Goal: Navigation & Orientation: Find specific page/section

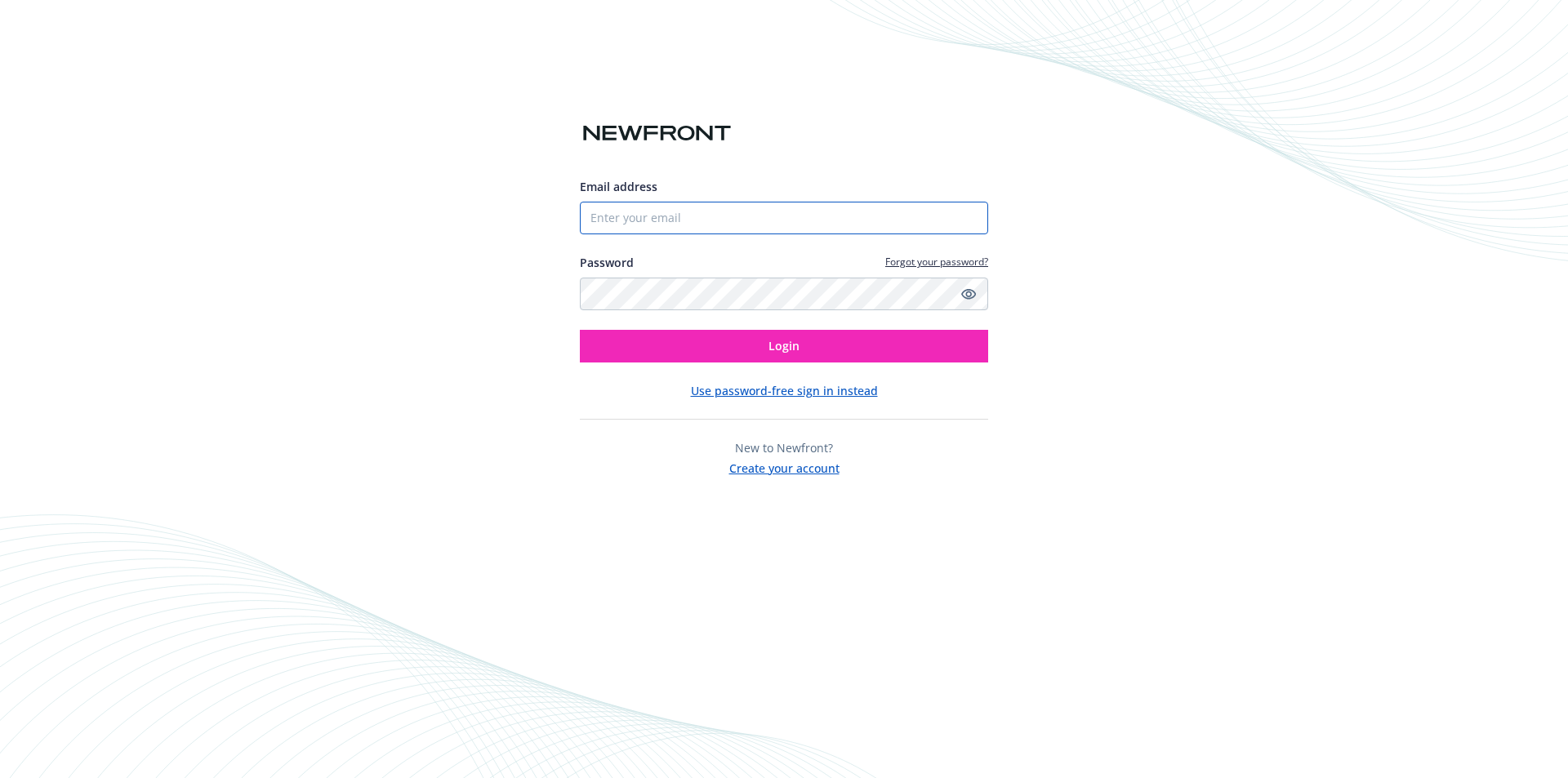
click at [640, 217] on input "Email address" at bounding box center [783, 218] width 408 height 33
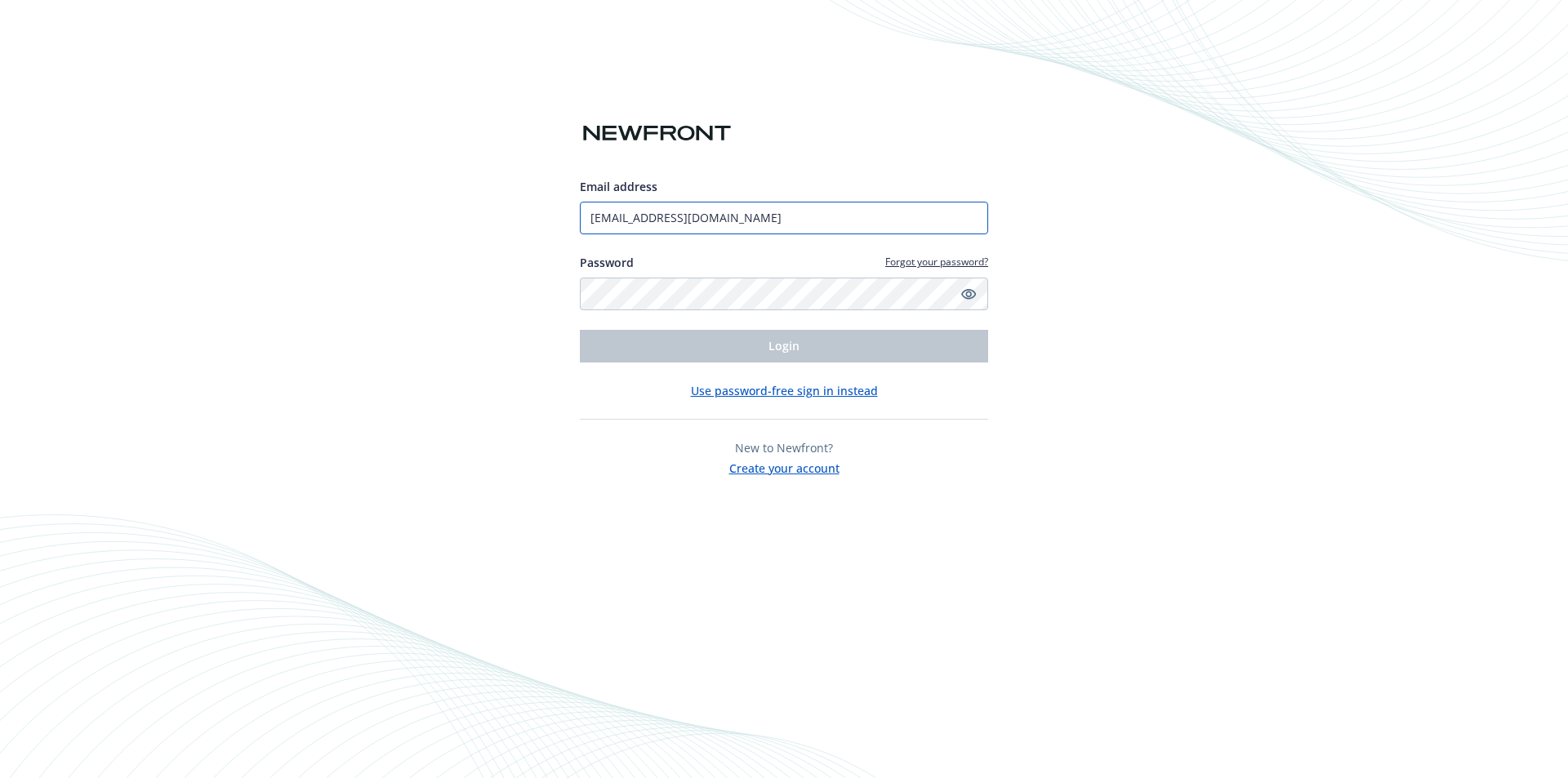
type input "[EMAIL_ADDRESS][DOMAIN_NAME]"
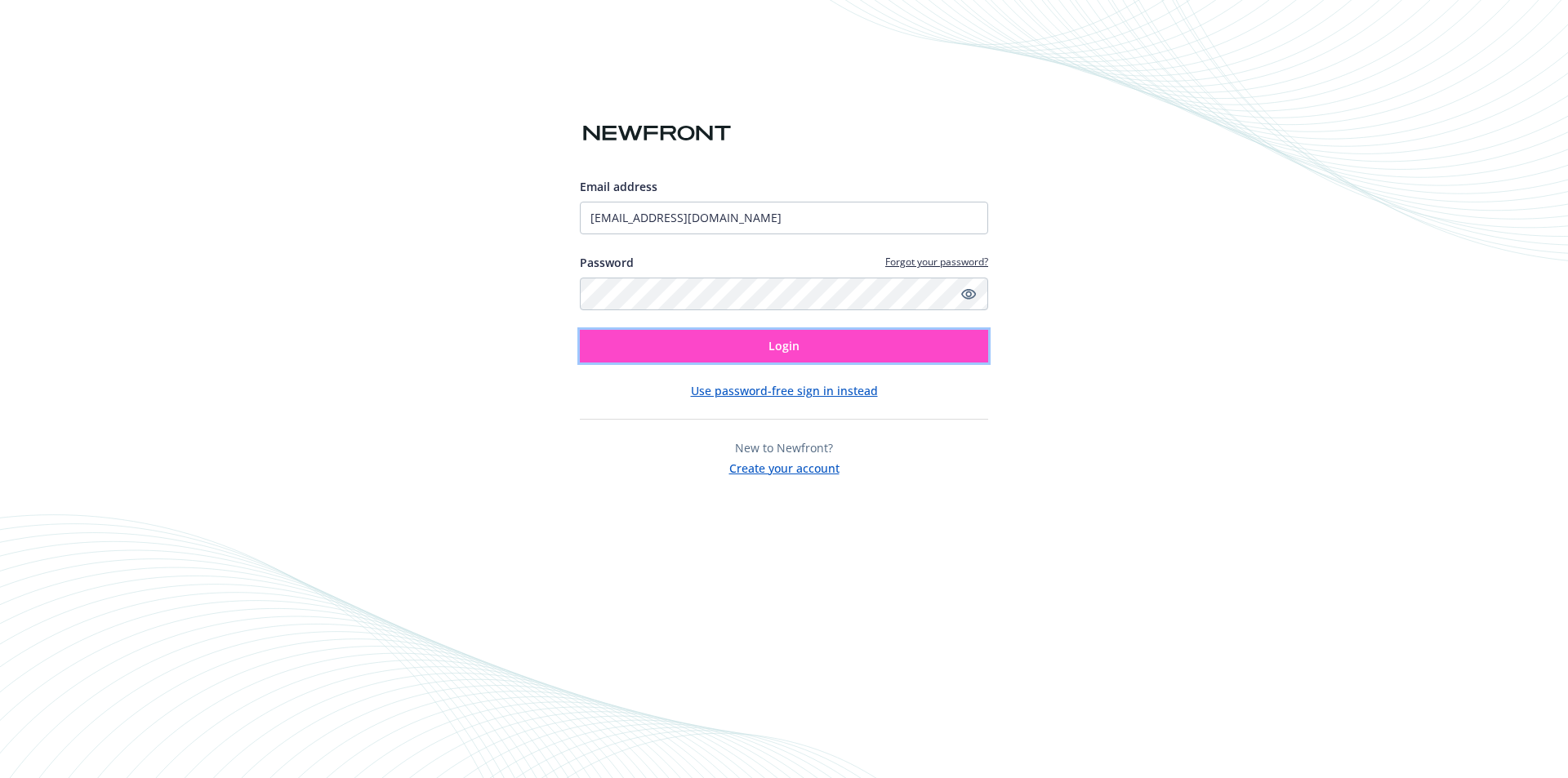
click at [785, 340] on span "Login" at bounding box center [784, 345] width 31 height 16
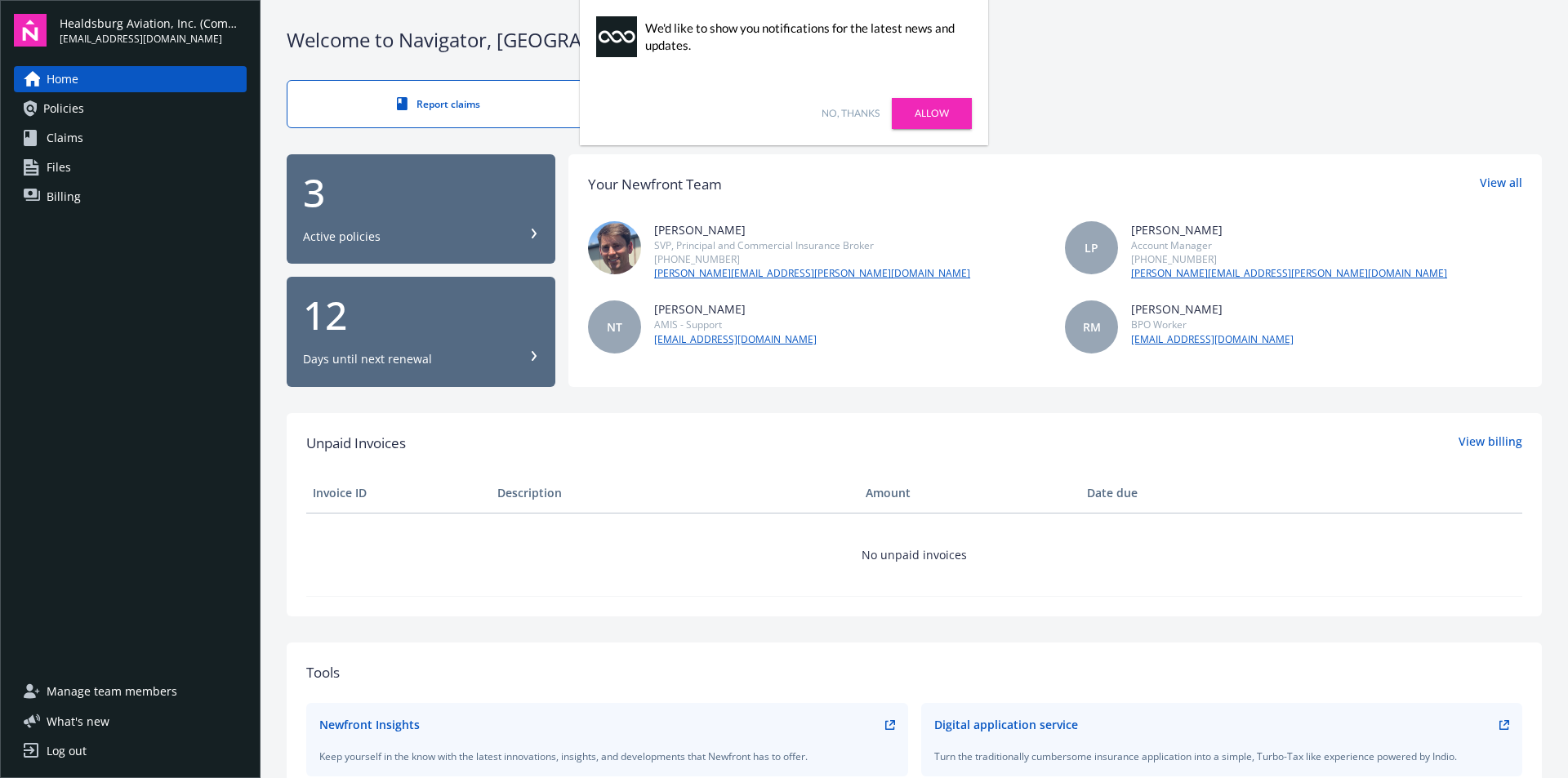
click at [844, 106] on link "No, thanks" at bounding box center [850, 114] width 58 height 15
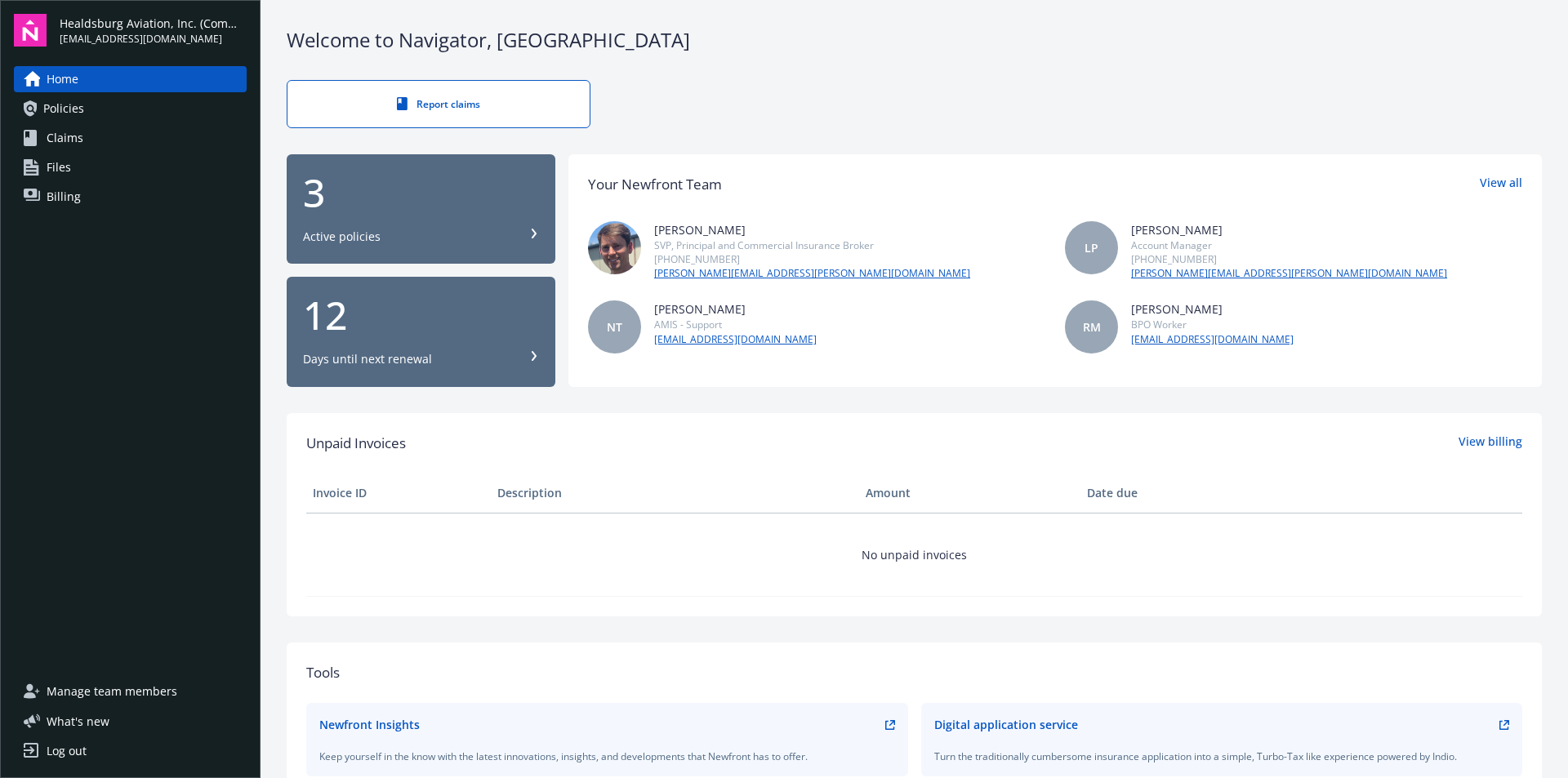
click at [99, 109] on link "Policies" at bounding box center [130, 109] width 233 height 26
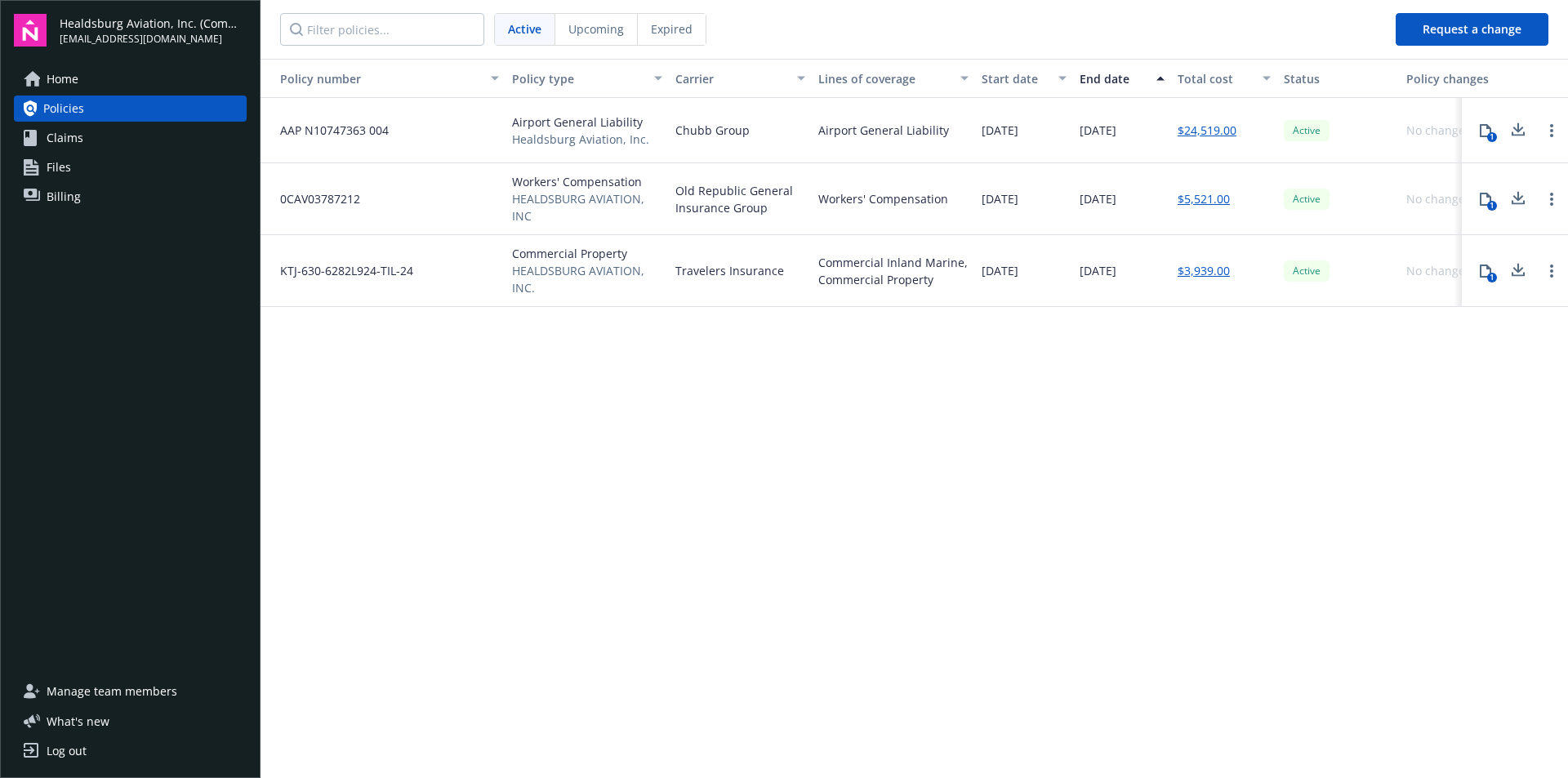
click at [71, 204] on span "Billing" at bounding box center [64, 197] width 34 height 26
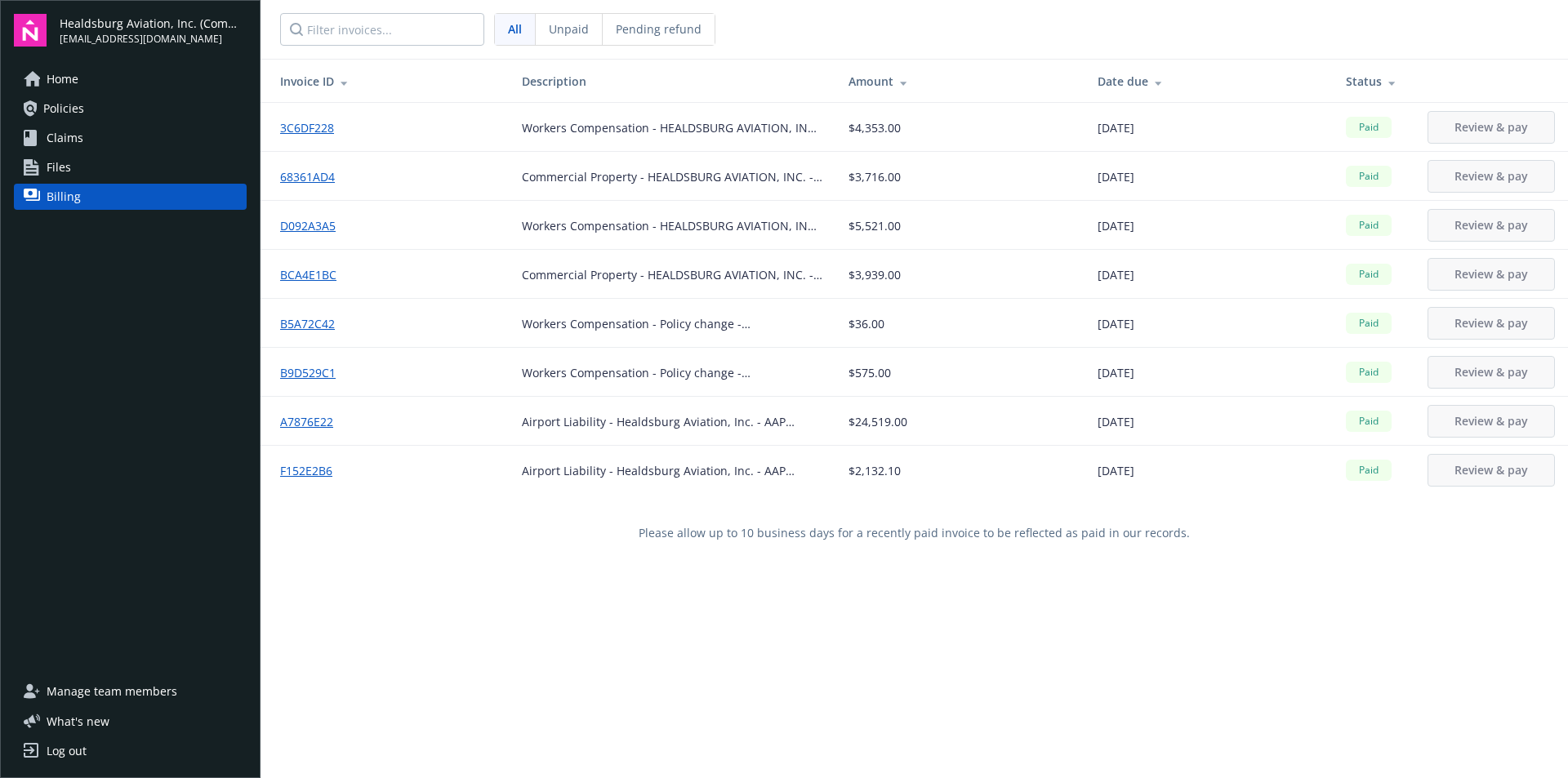
click at [70, 85] on span "Home" at bounding box center [62, 79] width 32 height 26
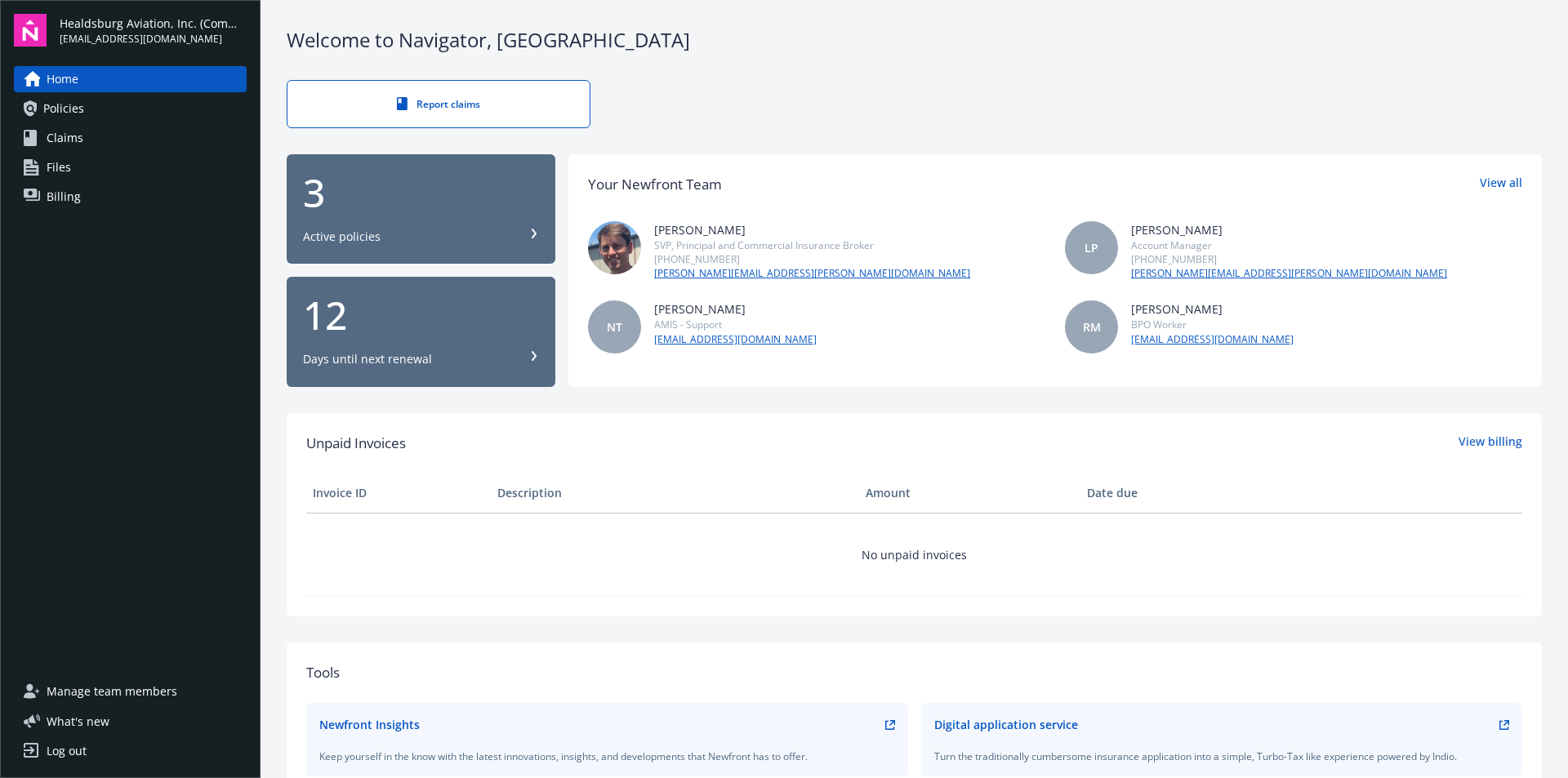
scroll to position [82, 0]
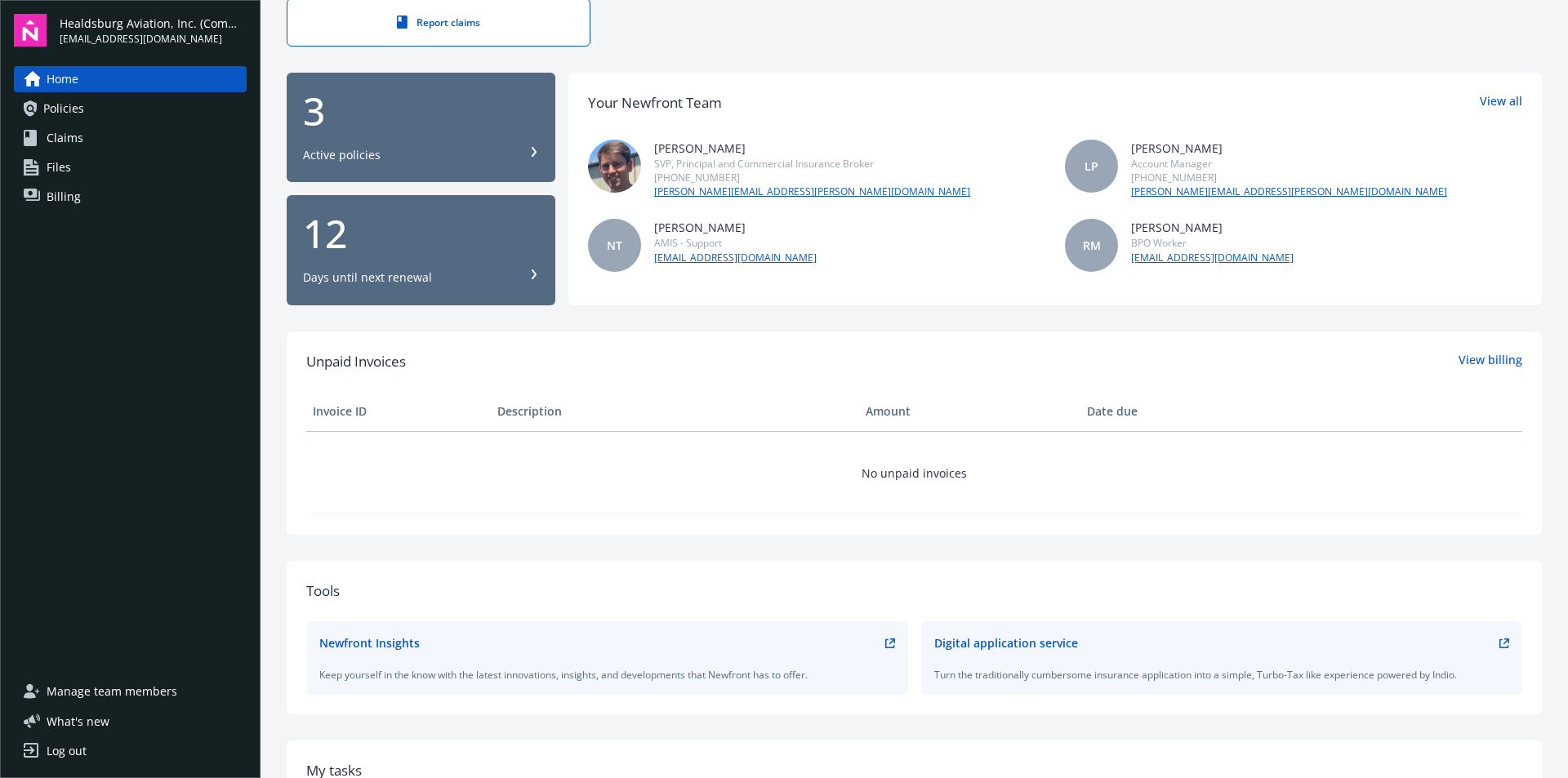
click at [84, 114] on link "Policies" at bounding box center [130, 109] width 233 height 26
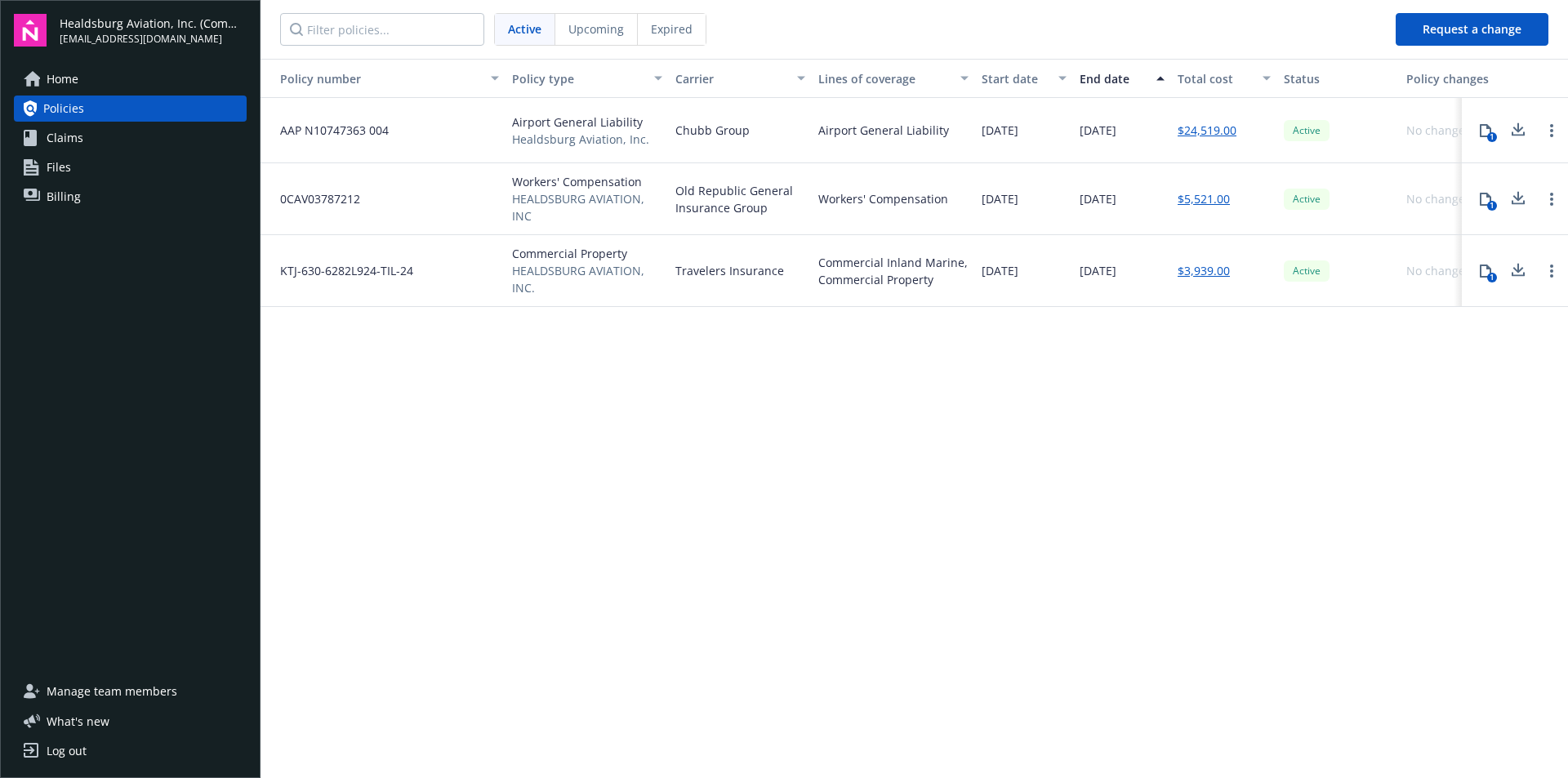
click at [69, 749] on div "Log out" at bounding box center [66, 751] width 40 height 26
